Goal: Information Seeking & Learning: Learn about a topic

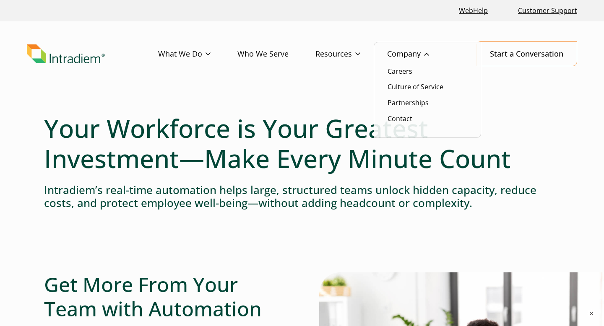
click at [400, 77] on ul "Careers Culture of Service Partnerships Contact" at bounding box center [427, 90] width 107 height 96
click at [400, 73] on link "Careers" at bounding box center [399, 71] width 25 height 9
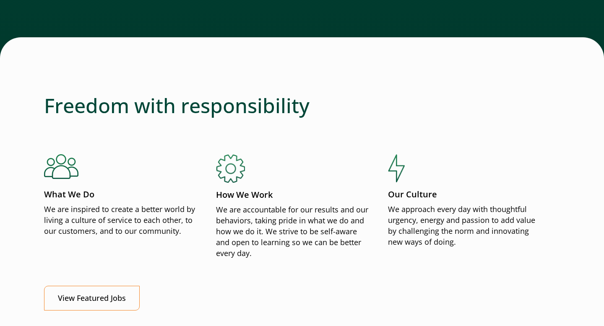
scroll to position [959, 0]
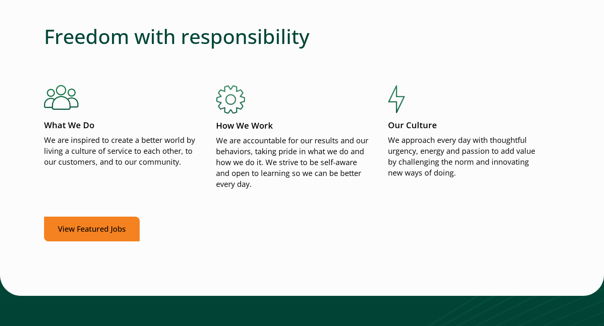
click at [113, 224] on link "View Featured Jobs" at bounding box center [92, 229] width 96 height 25
